Goal: Feedback & Contribution: Contribute content

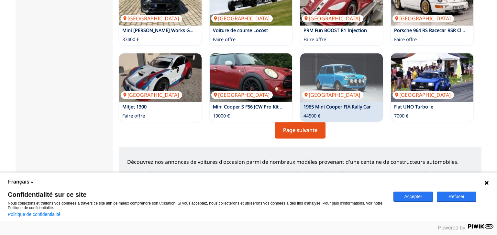
scroll to position [513, 0]
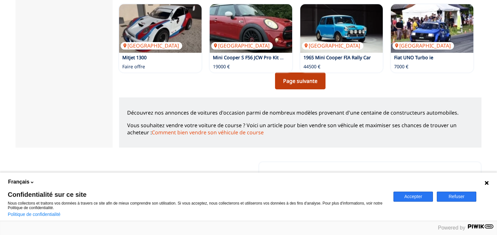
click at [301, 80] on link "Page suivante" at bounding box center [300, 80] width 50 height 17
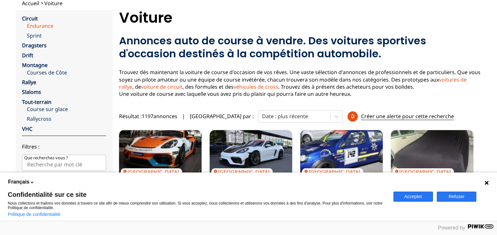
scroll to position [34, 0]
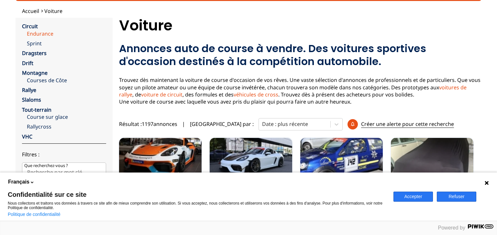
click at [42, 33] on link "Endurance" at bounding box center [66, 33] width 79 height 7
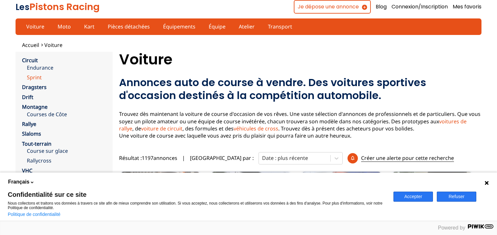
click at [36, 76] on link "Sprint" at bounding box center [66, 77] width 79 height 7
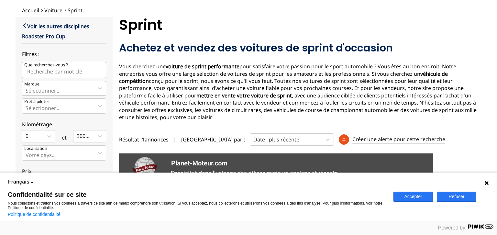
scroll to position [34, 0]
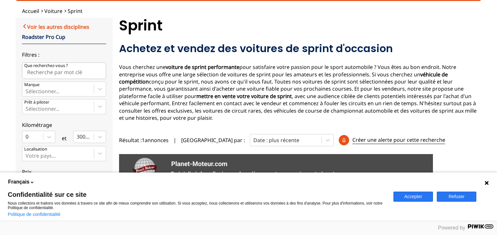
click at [25, 25] on link "Voir les autres disciplines" at bounding box center [55, 27] width 67 height 8
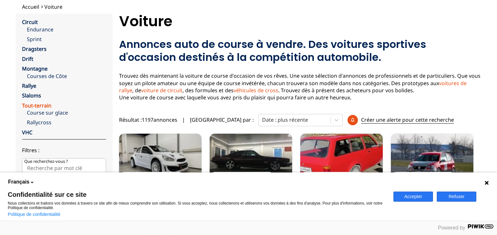
scroll to position [68, 0]
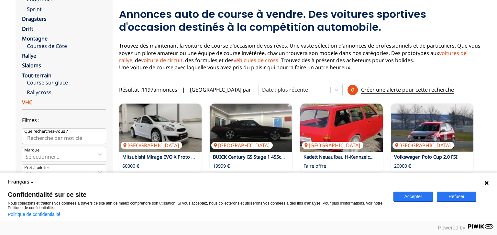
click at [30, 101] on link "VHC" at bounding box center [27, 102] width 10 height 7
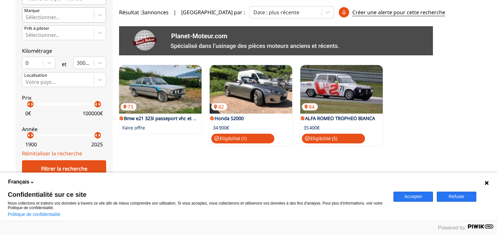
scroll to position [102, 0]
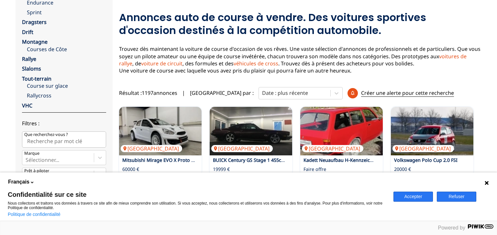
scroll to position [68, 0]
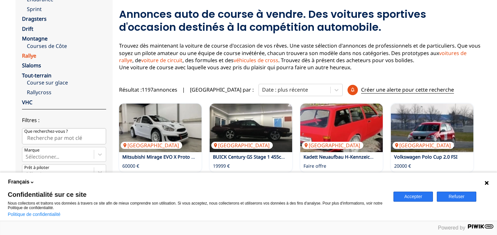
click at [28, 55] on link "Rallye" at bounding box center [29, 55] width 14 height 7
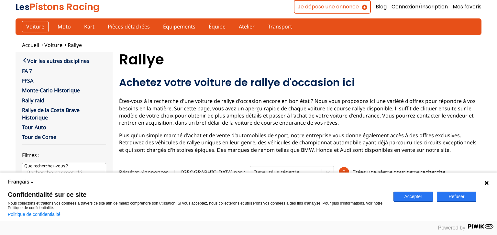
click at [36, 25] on link "Voiture" at bounding box center [35, 26] width 27 height 11
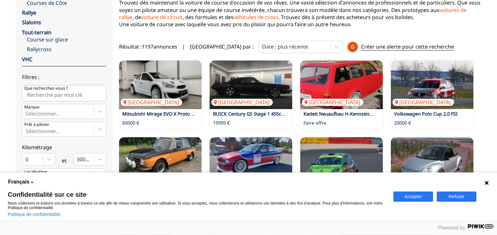
scroll to position [102, 0]
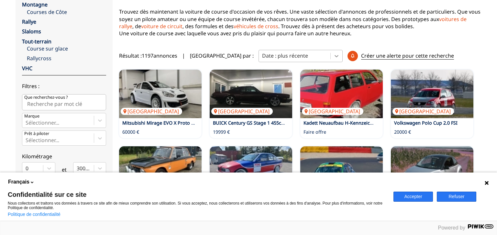
click at [333, 54] on icon at bounding box center [336, 56] width 6 height 6
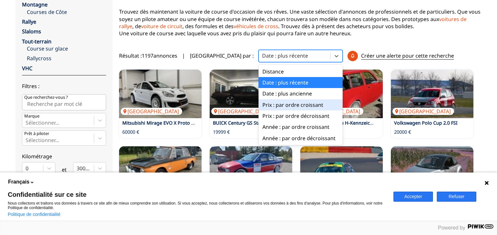
click at [262, 105] on div "Prix : par ordre croissant" at bounding box center [301, 104] width 84 height 11
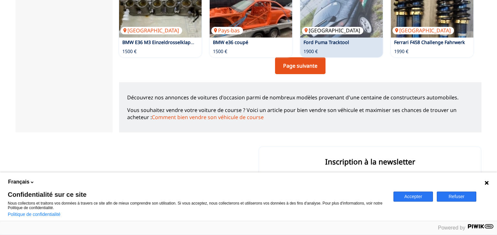
scroll to position [500, 0]
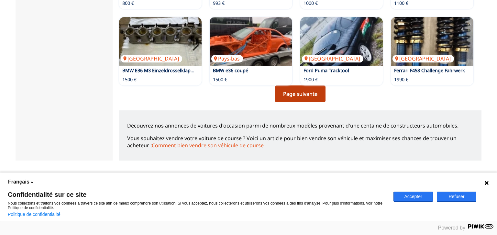
click at [301, 91] on link "Page suivante" at bounding box center [300, 93] width 50 height 17
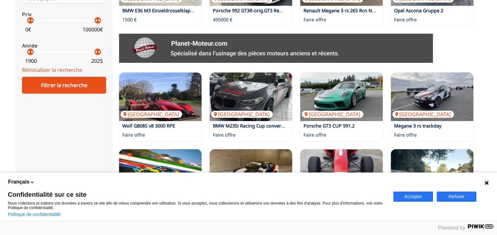
scroll to position [307, 0]
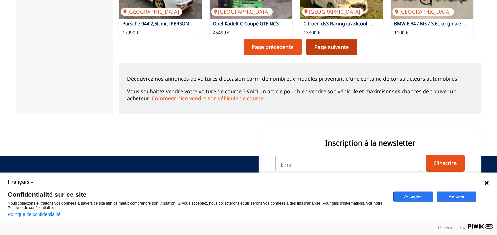
click at [330, 46] on link "Page suivante" at bounding box center [331, 47] width 50 height 17
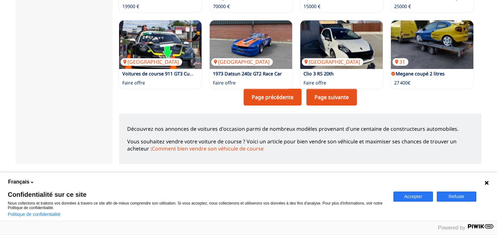
scroll to position [513, 0]
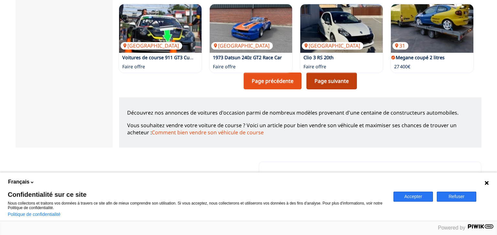
click at [328, 81] on link "Page suivante" at bounding box center [331, 80] width 50 height 17
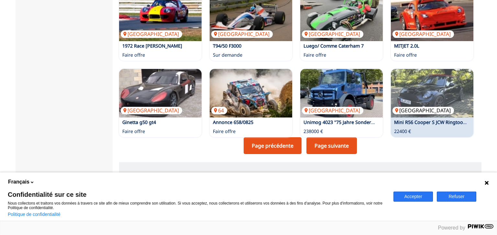
scroll to position [478, 0]
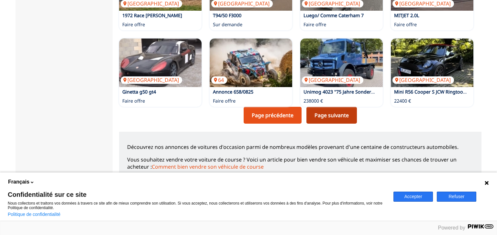
click at [328, 118] on link "Page suivante" at bounding box center [331, 115] width 50 height 17
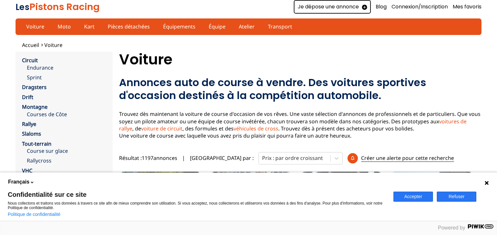
click at [336, 6] on link "Je dépose une annonce" at bounding box center [332, 7] width 77 height 14
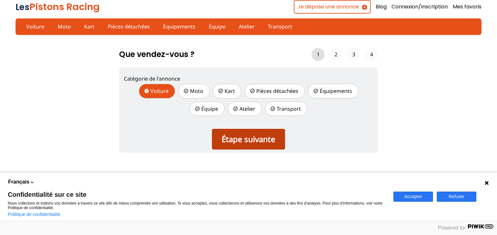
click at [257, 138] on div "Étape suivante" at bounding box center [248, 139] width 73 height 21
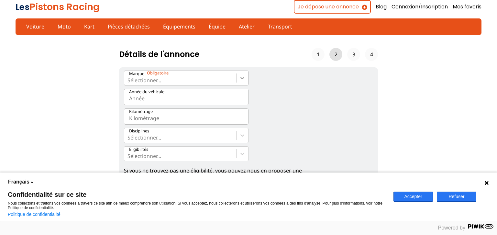
click at [241, 78] on icon at bounding box center [242, 78] width 6 height 6
click at [129, 78] on input "Marque Sélectionner..." at bounding box center [128, 80] width 1 height 6
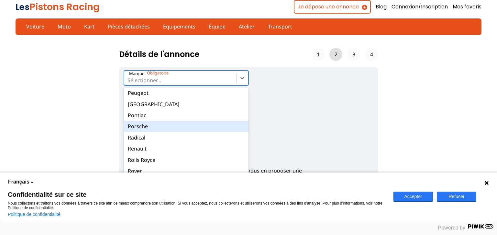
scroll to position [683, 0]
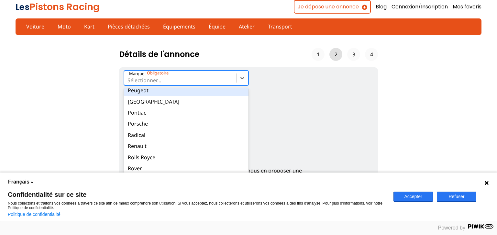
click at [144, 91] on div "Peugeot" at bounding box center [186, 90] width 125 height 11
click at [129, 83] on input "Marque option Peugeot focused, 62 of 90. 90 results available. Use Up and Down …" at bounding box center [128, 80] width 1 height 6
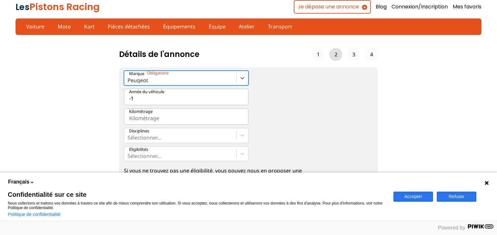
click at [240, 99] on input "-1" at bounding box center [186, 97] width 125 height 16
type input "0"
click at [241, 98] on input "0" at bounding box center [186, 97] width 125 height 16
click at [135, 95] on input "0" at bounding box center [186, 97] width 125 height 16
type input "2004"
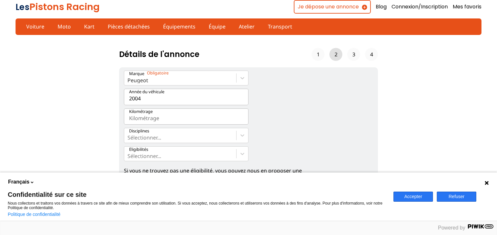
click at [153, 116] on input "Kilométrage" at bounding box center [186, 116] width 125 height 16
type input "165000"
click at [166, 137] on div at bounding box center [180, 137] width 105 height 7
click at [129, 137] on input "Disciplines Sélectionner..." at bounding box center [128, 138] width 1 height 6
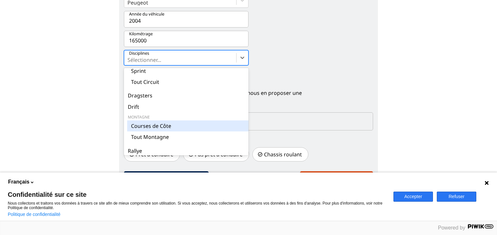
scroll to position [0, 0]
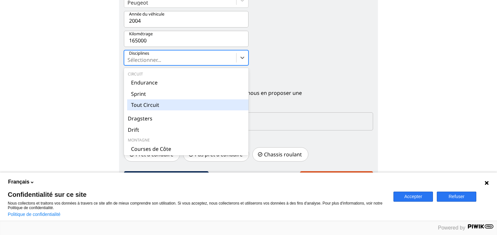
click at [150, 103] on div "Tout Circuit" at bounding box center [189, 104] width 125 height 11
click at [129, 63] on input "Disciplines option Tout Circuit focused, 0 of 8. 13 results available. Use Up a…" at bounding box center [128, 60] width 1 height 6
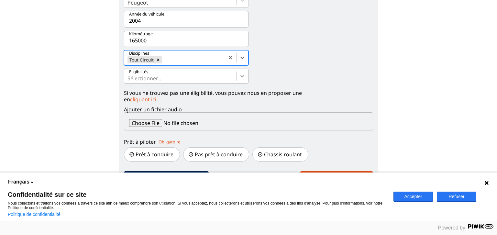
click at [241, 76] on icon at bounding box center [242, 76] width 6 height 6
click at [129, 76] on input "Eligibilités Sélectionner..." at bounding box center [128, 78] width 1 height 6
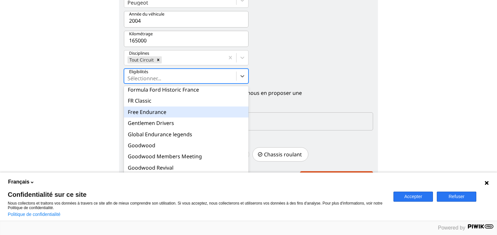
scroll to position [239, 0]
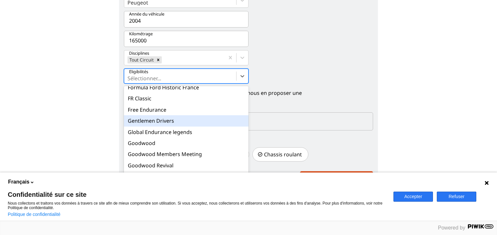
click at [151, 118] on div "Gentlemen Drivers" at bounding box center [186, 120] width 125 height 11
click at [129, 81] on input "Eligibilités option Gentlemen Drivers focused, 25 of 69. 69 results available. …" at bounding box center [128, 78] width 1 height 6
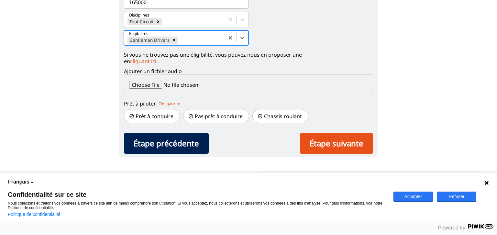
scroll to position [78, 0]
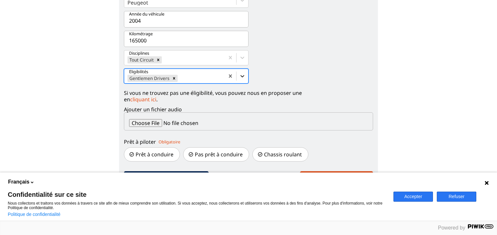
click at [243, 74] on icon at bounding box center [242, 76] width 6 height 6
click at [180, 75] on input "Eligibilités option Gentlemen Drivers, selected. Select is focused ,type to ref…" at bounding box center [179, 78] width 1 height 6
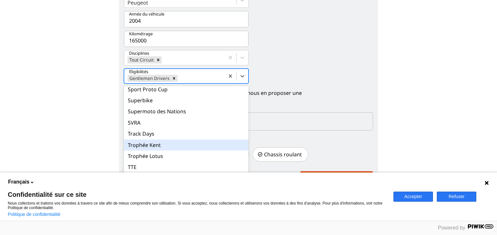
scroll to position [662, 0]
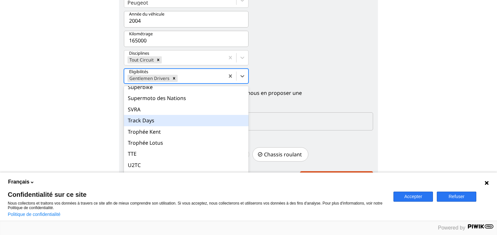
click at [149, 120] on div "Track Days" at bounding box center [186, 120] width 125 height 11
click at [179, 81] on input "Eligibilités option Gentlemen Drivers, selected. option Track Days focused, 64 …" at bounding box center [179, 78] width 1 height 6
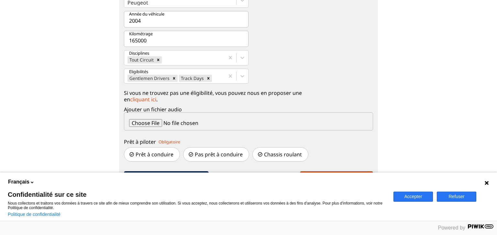
click at [150, 123] on input "Ajouter un fichier audio" at bounding box center [248, 121] width 249 height 18
click at [188, 124] on input "Ajouter un fichier audio" at bounding box center [248, 121] width 249 height 18
click at [156, 142] on p "Prêt à piloter" at bounding box center [140, 141] width 32 height 7
click at [150, 142] on p "Prêt à piloter" at bounding box center [140, 141] width 32 height 7
click at [160, 154] on p "Prêt à conduire" at bounding box center [152, 154] width 56 height 14
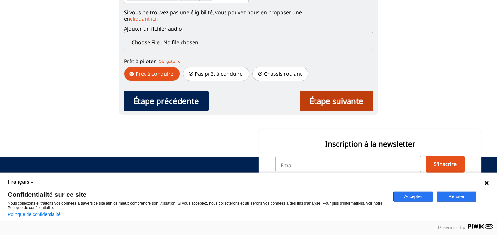
scroll to position [180, 0]
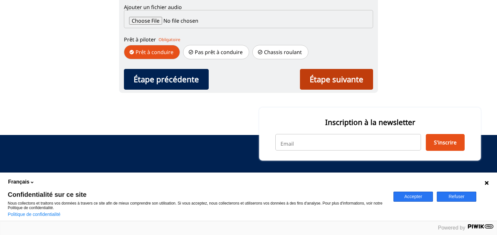
click at [344, 80] on div "Étape suivante" at bounding box center [336, 79] width 73 height 21
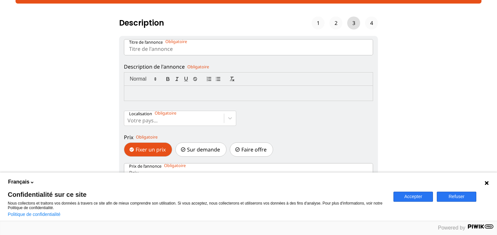
scroll to position [0, 0]
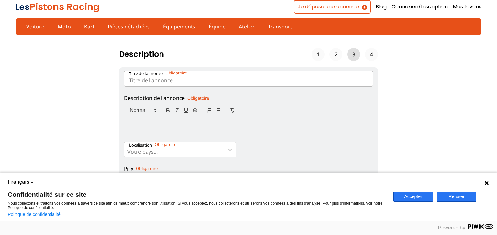
click at [175, 78] on input "Titre de l’annonce" at bounding box center [248, 79] width 249 height 16
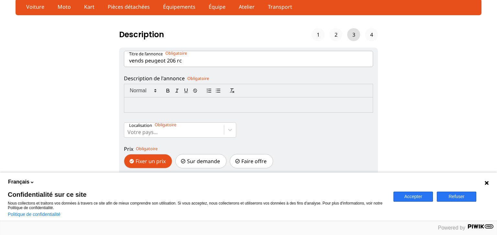
scroll to position [34, 0]
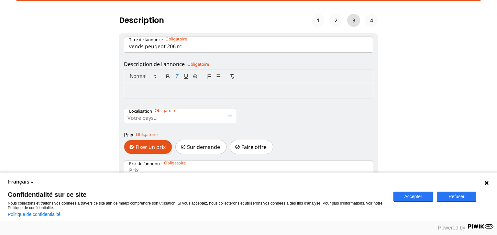
type input "vends peugeot 206 rc"
click at [180, 73] on button "Description de l'annonce" at bounding box center [176, 76] width 9 height 8
click at [319, 131] on label "Prix Fixer un prix Sur demande Faire offre" at bounding box center [248, 142] width 249 height 31
drag, startPoint x: 251, startPoint y: 89, endPoint x: 256, endPoint y: 96, distance: 9.3
click at [251, 89] on p "206 RC préparée circuit tracsdays sans passeport" at bounding box center [248, 90] width 239 height 7
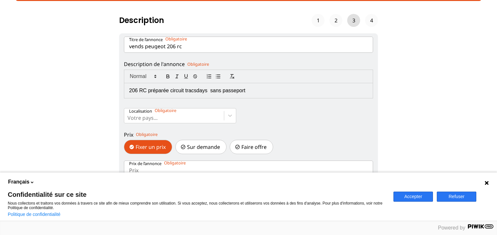
click at [0, 0] on select "Description de l'annonce 206 RC préparée circuit tracsdays sans passeport" at bounding box center [0, 0] width 0 height 0
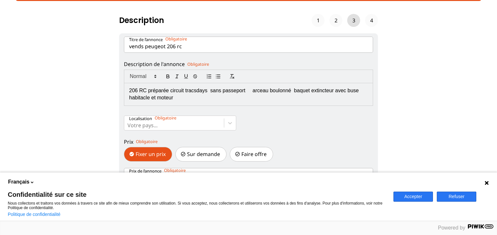
click at [183, 97] on p "206 RC préparée circuit tracsdays sans passeport arceau boulonné baquet extinct…" at bounding box center [248, 94] width 239 height 15
click at [0, 0] on select "Description de l'annonce 206 RC préparée circuit tracsdays sans passeport arcea…" at bounding box center [0, 0] width 0 height 0
click at [228, 97] on p "206 RC préparée circuit tracsdays sans passeport arceau boulonné baquet extinct…" at bounding box center [248, 94] width 239 height 15
click at [0, 0] on select "Description de l'annonce 206 RC préparée circuit tracsdays sans passeport arcea…" at bounding box center [0, 0] width 0 height 0
click at [331, 98] on p "206 RC préparée circuit tracsdays sans passeport arceau boulonné baquet extinct…" at bounding box center [248, 94] width 239 height 15
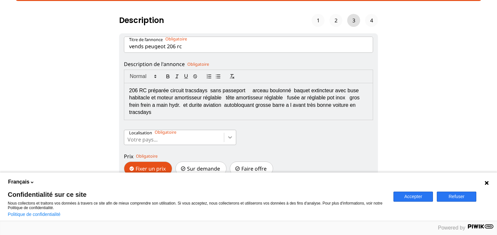
click at [233, 135] on div at bounding box center [230, 137] width 12 height 12
click at [129, 137] on input "Localisation Votre pays..." at bounding box center [128, 140] width 1 height 6
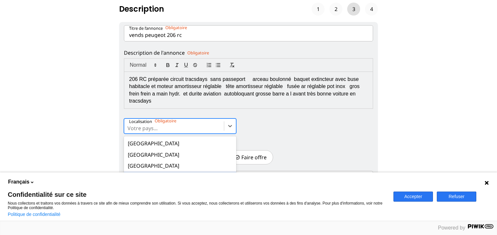
scroll to position [68, 0]
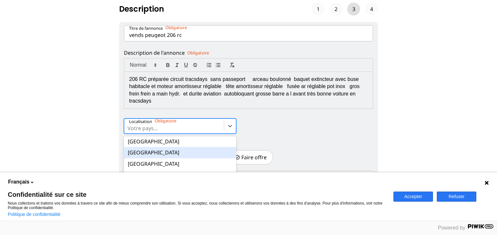
click at [144, 150] on div "[GEOGRAPHIC_DATA]" at bounding box center [180, 152] width 112 height 11
click at [129, 131] on input "Localisation option [GEOGRAPHIC_DATA] focused, 8 of 17. 17 results available. U…" at bounding box center [128, 128] width 1 height 6
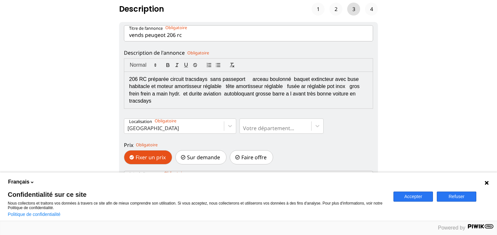
click at [133, 143] on p "Prix" at bounding box center [128, 144] width 9 height 7
click at [133, 145] on p "Prix" at bounding box center [128, 144] width 9 height 7
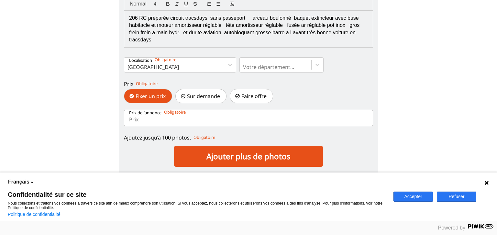
scroll to position [114, 0]
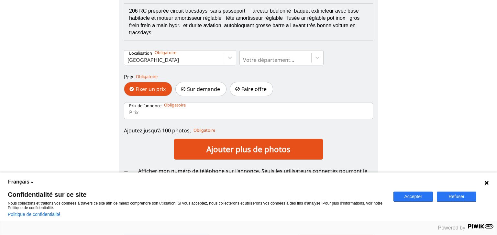
click at [146, 107] on p "Prix de l’annonce" at bounding box center [145, 106] width 32 height 6
click at [146, 107] on input "Prix de l’annonce" at bounding box center [248, 111] width 249 height 16
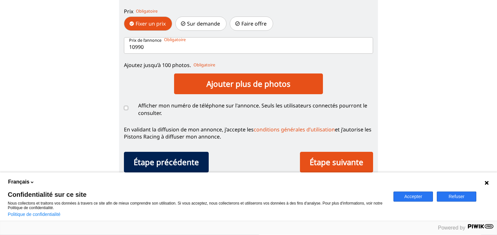
scroll to position [182, 0]
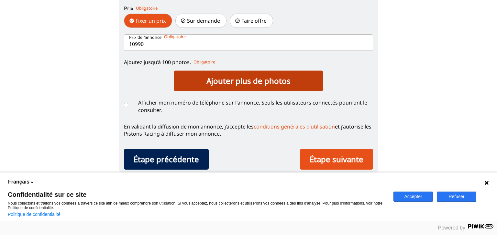
type input "10990"
click at [254, 81] on label "Ajouter plus de photos" at bounding box center [248, 81] width 149 height 21
click at [134, 78] on input "Ajoutez jusqu’à 100 photos." at bounding box center [129, 72] width 10 height 10
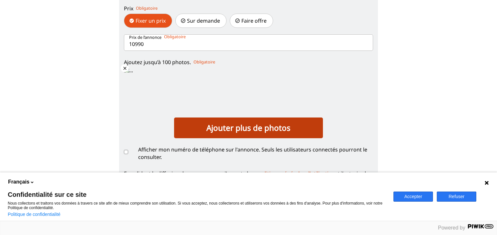
click at [249, 130] on label "Ajouter plus de photos" at bounding box center [248, 127] width 149 height 21
click at [134, 125] on input "Ajoutez jusqu’à 100 photos. close" at bounding box center [129, 119] width 10 height 10
click at [251, 131] on label "Ajouter plus de photos" at bounding box center [248, 127] width 149 height 21
click at [134, 125] on input "Ajoutez jusqu’à 100 photos. close close" at bounding box center [129, 119] width 10 height 10
click at [237, 125] on label "Ajouter plus de photos" at bounding box center [248, 127] width 149 height 21
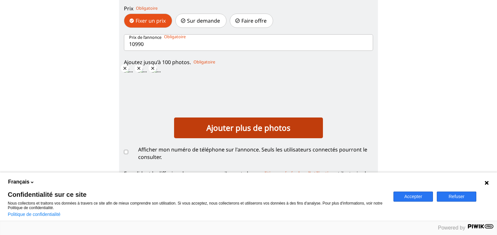
click at [134, 125] on input "Ajoutez jusqu’à 100 photos. close close close" at bounding box center [129, 119] width 10 height 10
type input "C:\fakepath\IMG_4398[1].HEIC"
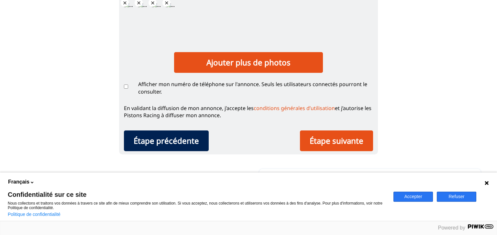
scroll to position [250, 0]
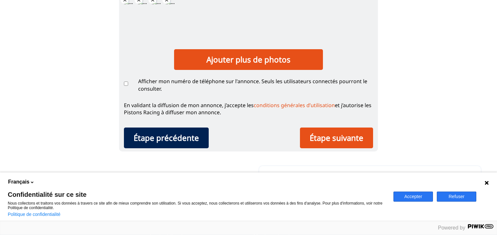
click at [127, 82] on input "Afficher mon numéro de téléphone sur l'annonce. Seuls les utilisateurs connecté…" at bounding box center [126, 84] width 4 height 4
checkbox input "true"
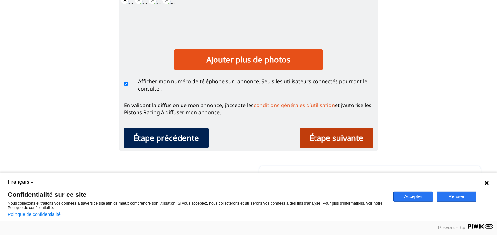
click at [343, 131] on div "Étape suivante" at bounding box center [336, 138] width 73 height 21
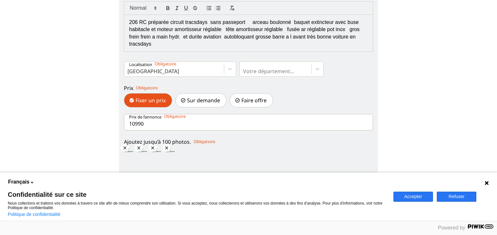
scroll to position [137, 0]
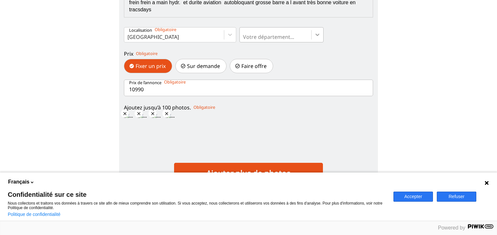
click at [318, 34] on icon at bounding box center [317, 34] width 6 height 6
click at [244, 34] on input "Votre département..." at bounding box center [243, 37] width 1 height 6
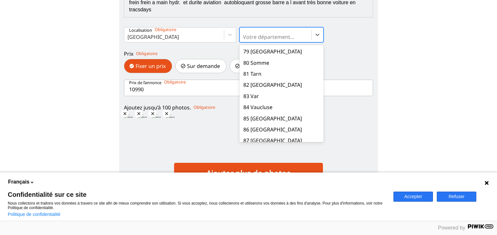
scroll to position [923, 0]
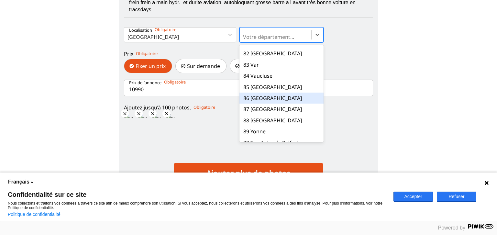
click at [259, 93] on div "86 [GEOGRAPHIC_DATA]" at bounding box center [281, 98] width 84 height 11
click at [244, 40] on input "option 86 Vienne focused, 87 of 101. 101 results available. Use Up and Down to …" at bounding box center [243, 37] width 1 height 6
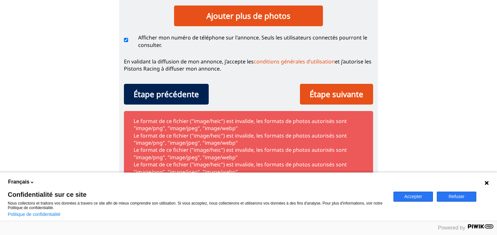
scroll to position [307, 0]
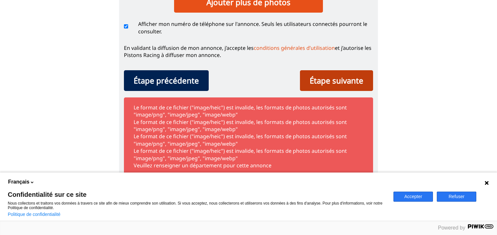
click at [330, 70] on div "Étape suivante" at bounding box center [336, 80] width 73 height 21
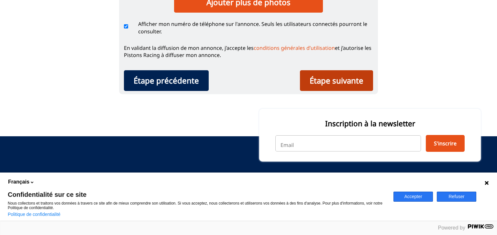
scroll to position [301, 0]
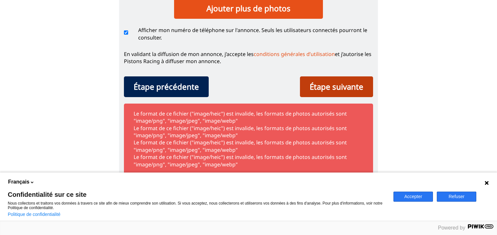
click at [349, 80] on div "Étape suivante" at bounding box center [336, 86] width 73 height 21
click at [345, 80] on div "Étape suivante" at bounding box center [336, 86] width 73 height 21
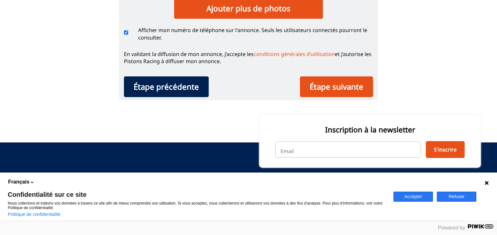
click at [293, 143] on input "email" at bounding box center [348, 149] width 146 height 16
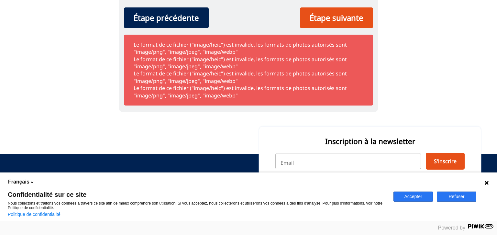
scroll to position [382, 0]
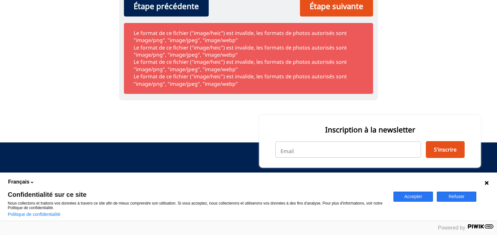
click at [291, 141] on input "email" at bounding box center [348, 149] width 146 height 16
type input "[EMAIL_ADDRESS][DOMAIN_NAME]"
click at [447, 143] on button "S'inscrire" at bounding box center [445, 149] width 39 height 17
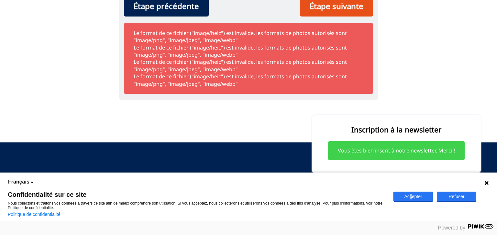
click at [411, 195] on button "Accepter" at bounding box center [413, 197] width 39 height 10
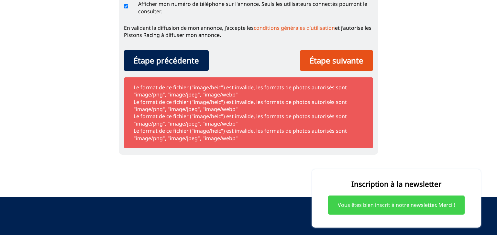
scroll to position [280, 0]
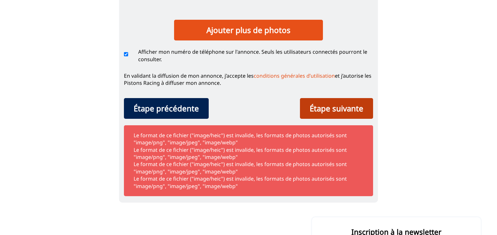
click at [332, 101] on div "Étape suivante" at bounding box center [336, 108] width 73 height 21
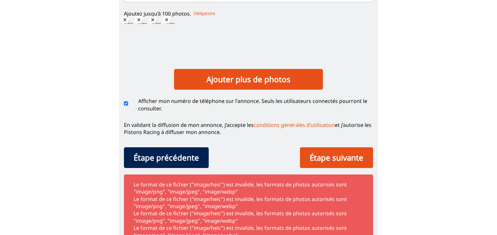
scroll to position [211, 0]
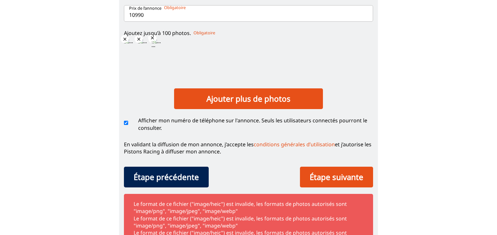
click at [164, 37] on span "close" at bounding box center [166, 39] width 5 height 5
click at [134, 85] on input "Ajoutez jusqu’à 100 photos. close close close close" at bounding box center [129, 90] width 10 height 10
click at [164, 39] on span "close" at bounding box center [166, 39] width 5 height 5
click at [134, 85] on input "Ajoutez jusqu’à 100 photos. close close close close" at bounding box center [129, 90] width 10 height 10
type input "C:\fakepath\IMG_4392[1].HEIC"
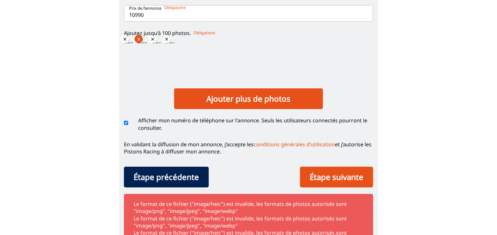
click at [136, 39] on span "close" at bounding box center [138, 39] width 5 height 5
click at [134, 85] on input "Ajoutez jusqu’à 100 photos. close close close close" at bounding box center [129, 90] width 10 height 10
